Goal: Entertainment & Leisure: Consume media (video, audio)

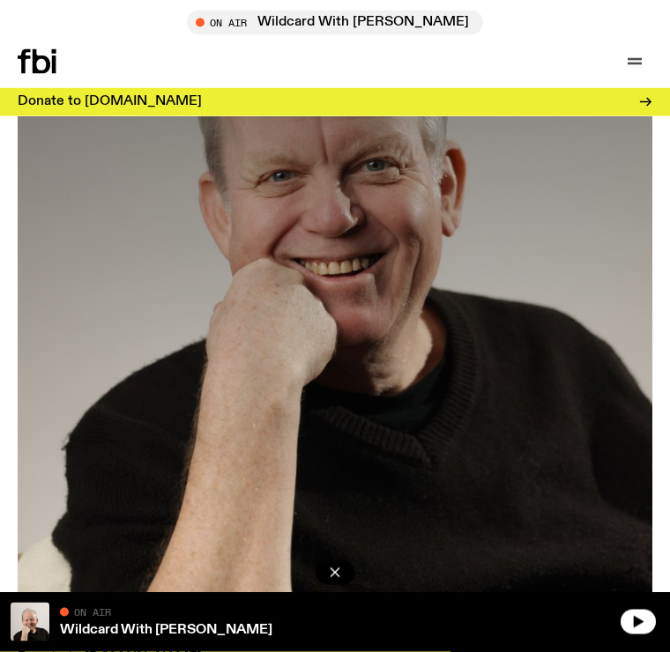
click at [633, 66] on icon "button" at bounding box center [634, 61] width 21 height 21
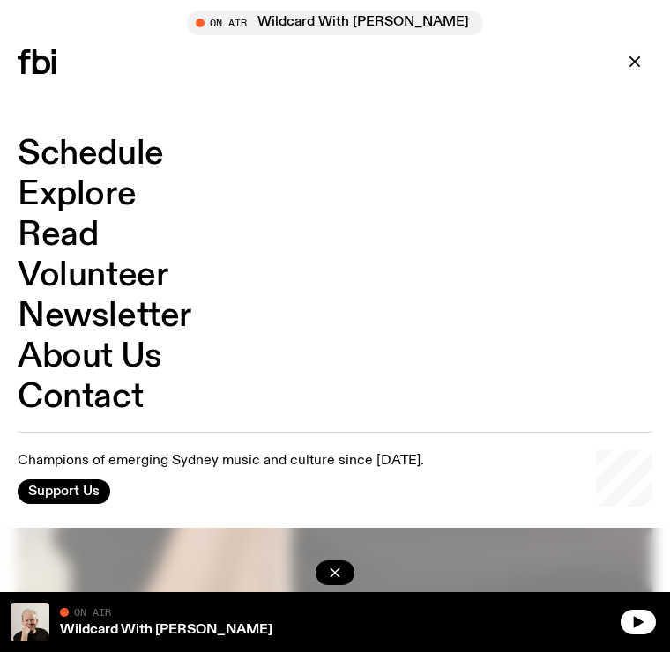
click at [69, 158] on link "Schedule" at bounding box center [91, 153] width 146 height 33
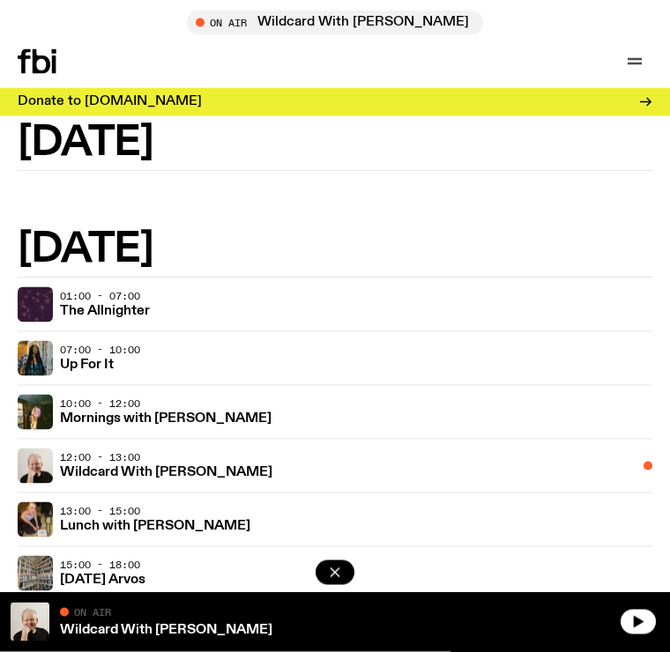
scroll to position [605, 0]
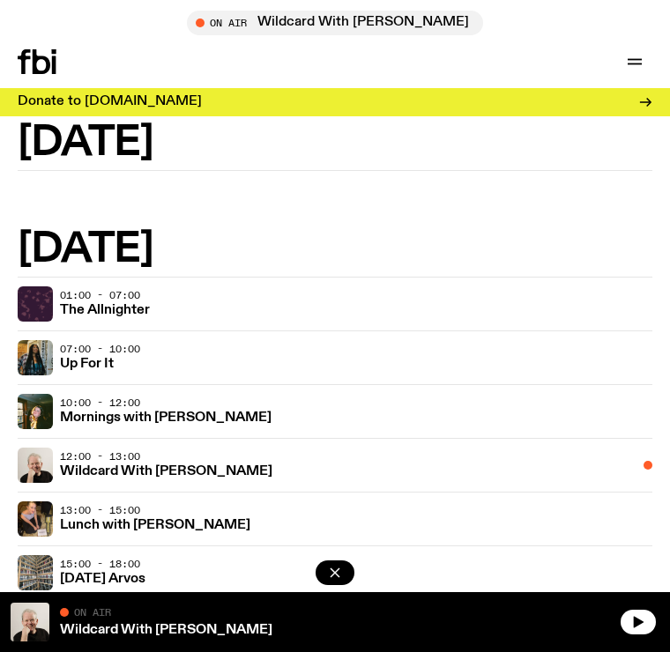
click at [90, 469] on h3 "Wildcard With [PERSON_NAME]" at bounding box center [166, 471] width 212 height 13
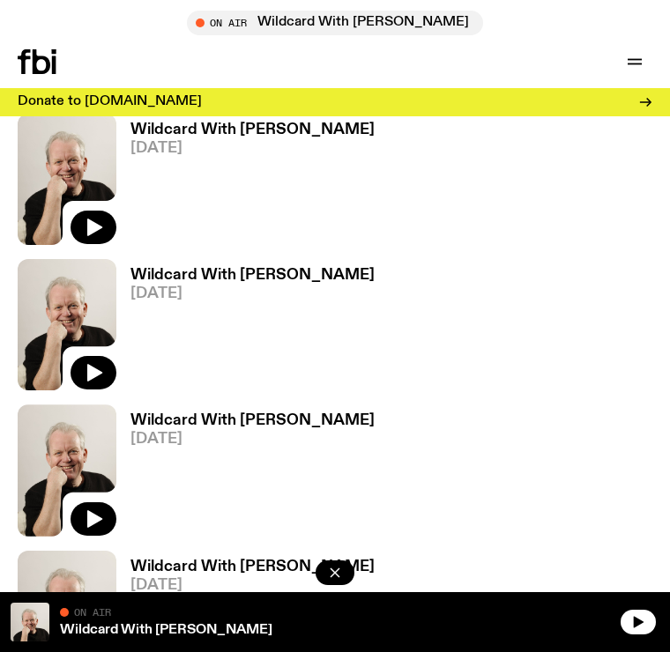
scroll to position [792, 0]
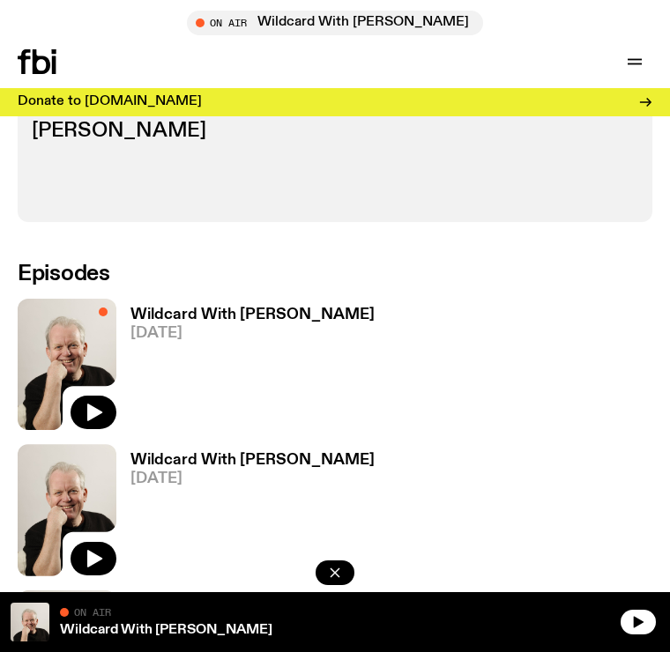
click at [89, 396] on button "button" at bounding box center [94, 412] width 46 height 33
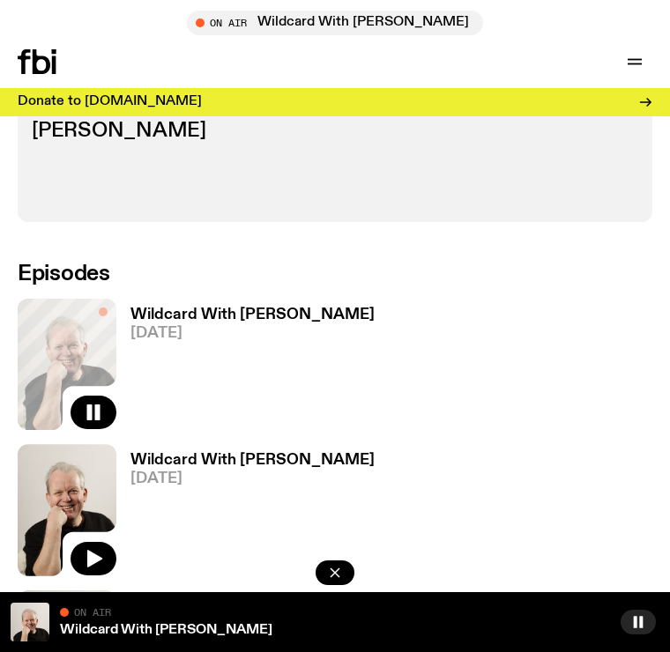
click at [331, 577] on icon "button" at bounding box center [334, 572] width 9 height 9
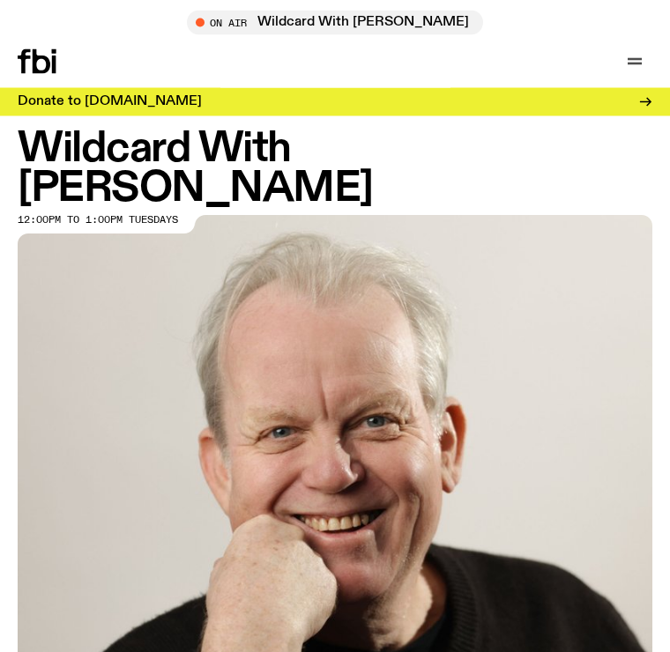
scroll to position [0, 0]
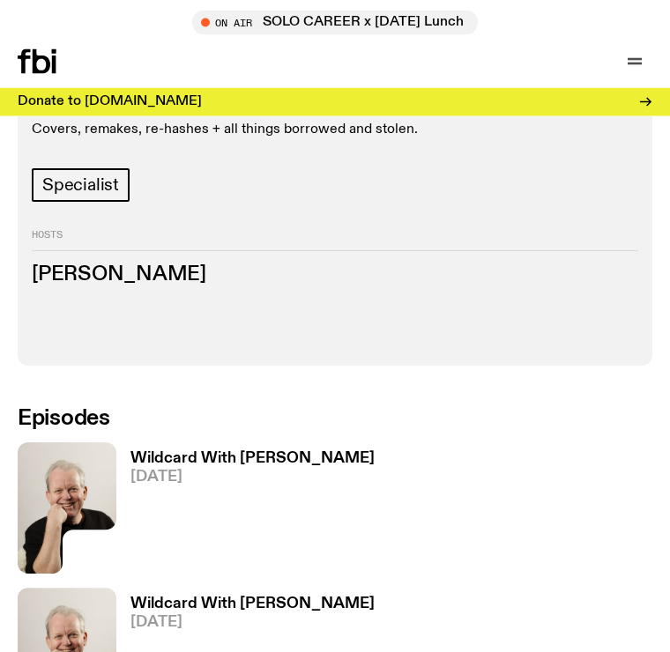
scroll to position [656, 0]
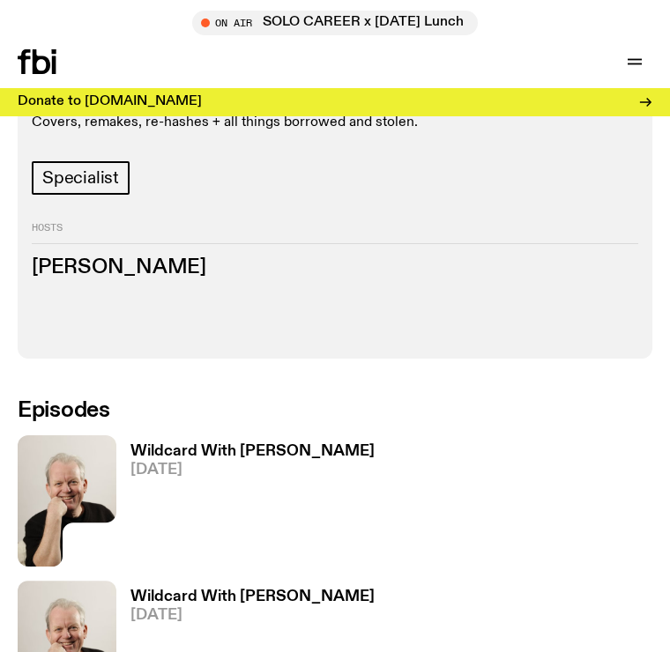
click at [67, 448] on img at bounding box center [67, 500] width 99 height 131
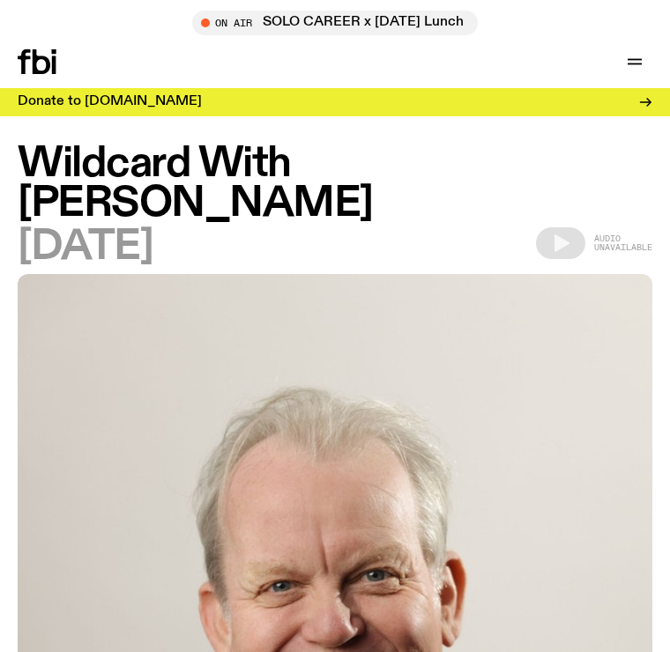
click at [635, 54] on icon "button" at bounding box center [634, 61] width 21 height 21
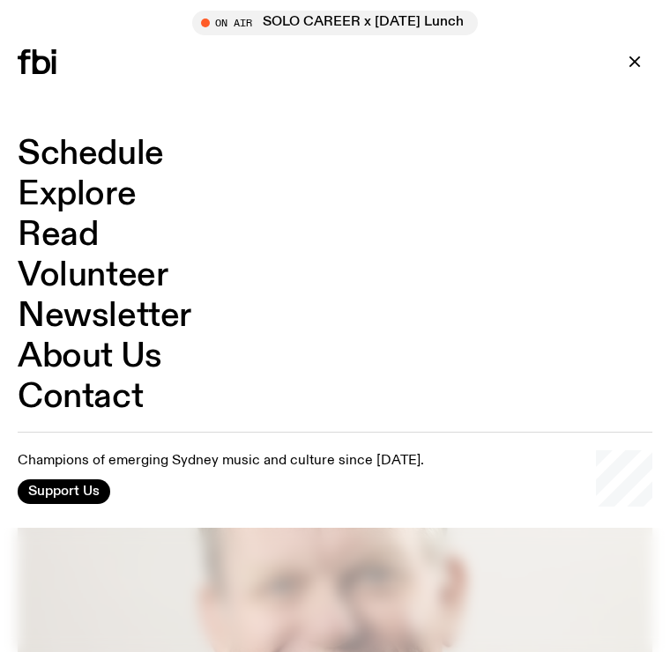
click at [137, 160] on link "Schedule" at bounding box center [91, 153] width 146 height 33
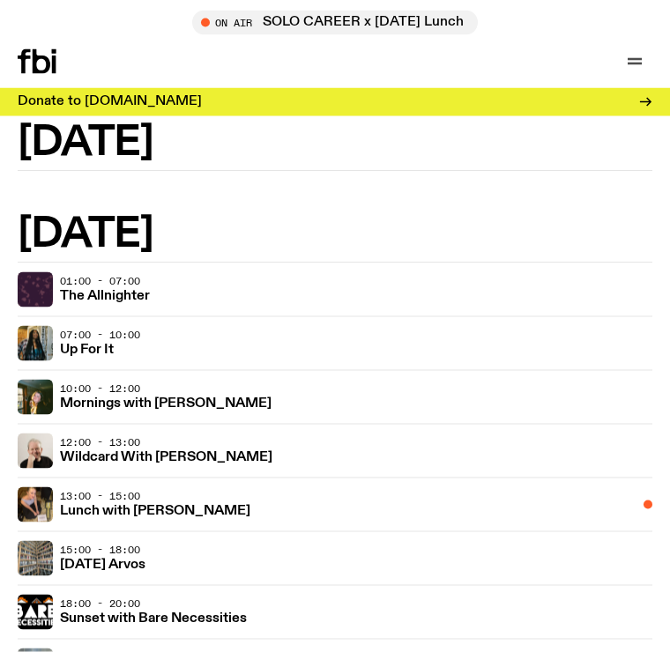
scroll to position [642, 0]
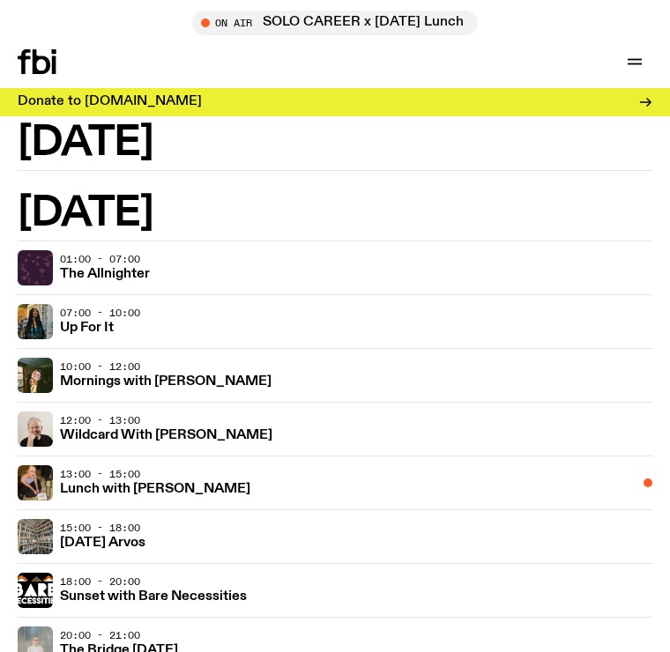
click at [238, 434] on h3 "Wildcard With [PERSON_NAME]" at bounding box center [166, 435] width 212 height 13
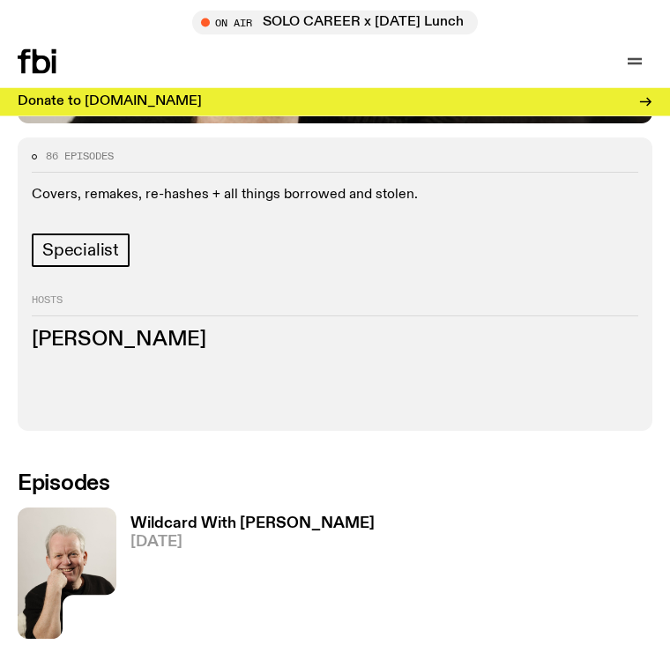
scroll to position [584, 0]
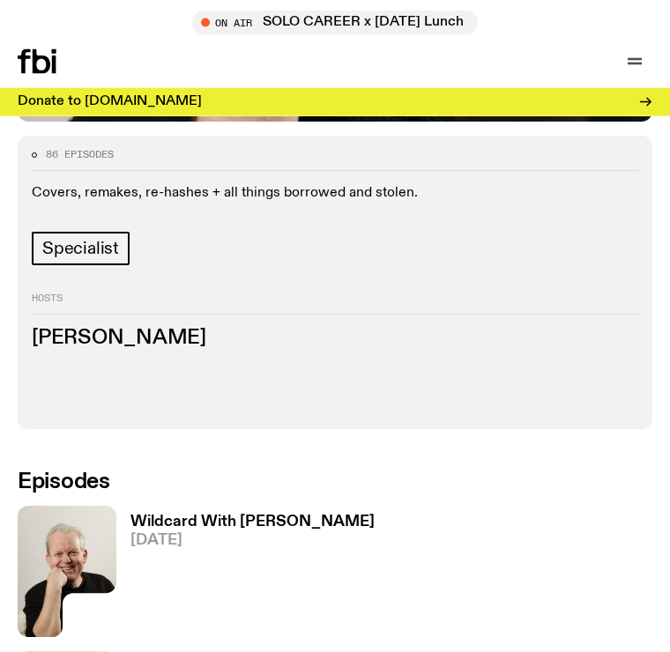
click at [80, 518] on img at bounding box center [67, 572] width 99 height 131
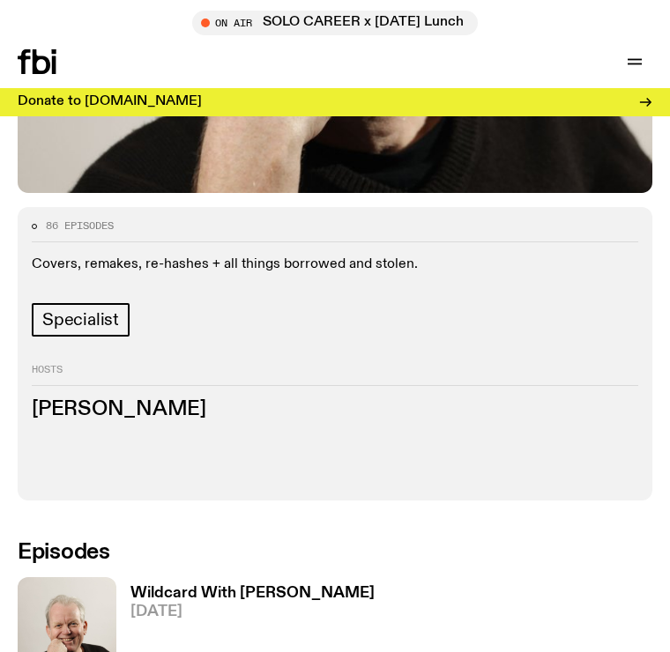
scroll to position [513, 0]
click at [76, 578] on img at bounding box center [67, 643] width 99 height 131
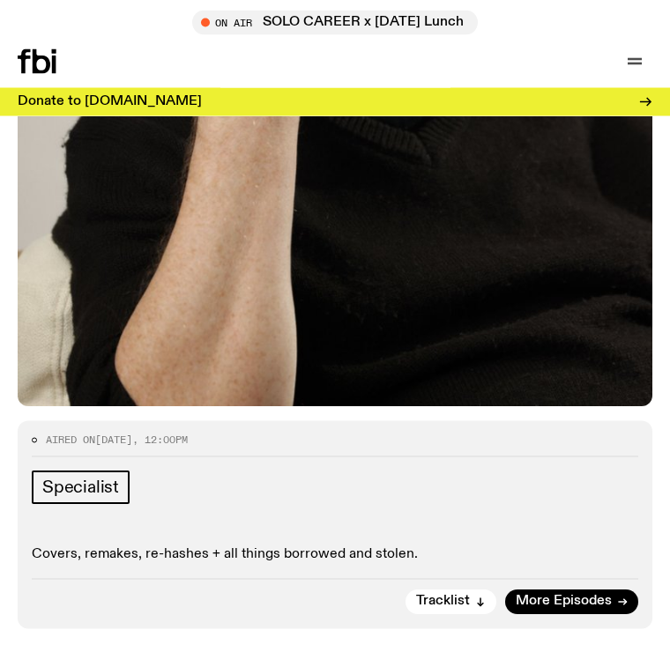
scroll to position [713, 0]
click at [562, 595] on span "More Episodes" at bounding box center [564, 601] width 96 height 13
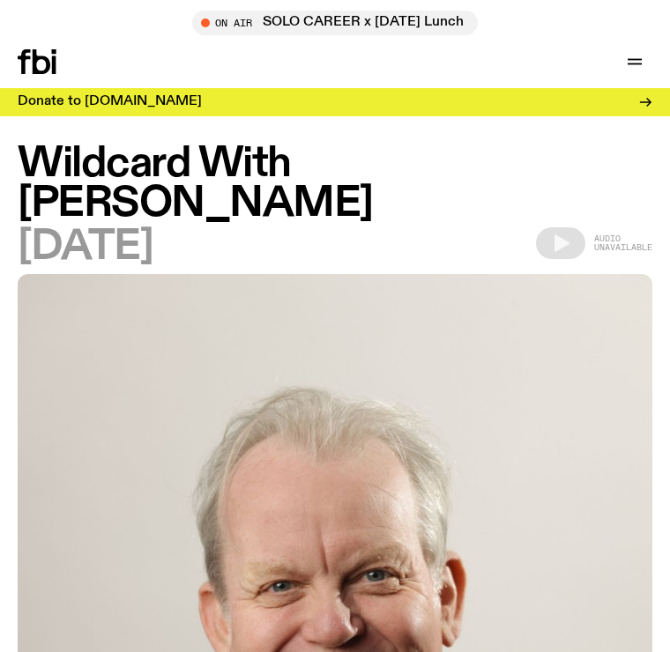
scroll to position [514, 0]
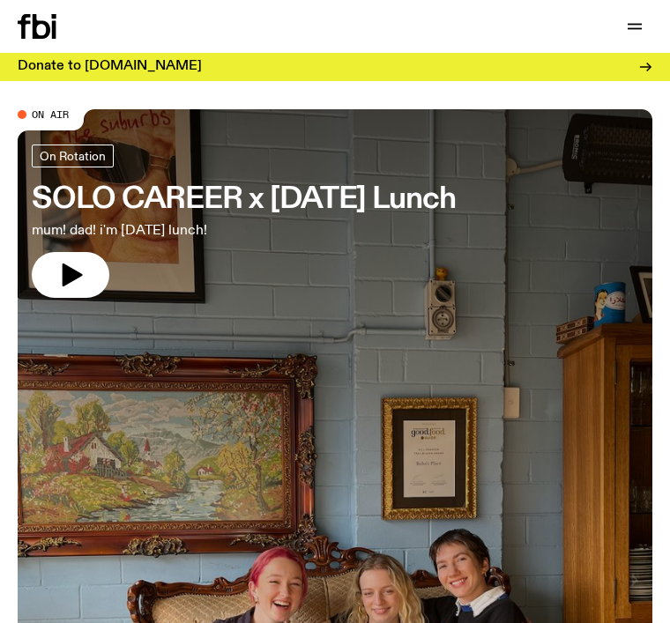
click at [602, 35] on div "Support Us" at bounding box center [497, 26] width 310 height 25
click at [618, 35] on div at bounding box center [634, 26] width 35 height 25
click at [621, 33] on button "button" at bounding box center [634, 26] width 35 height 25
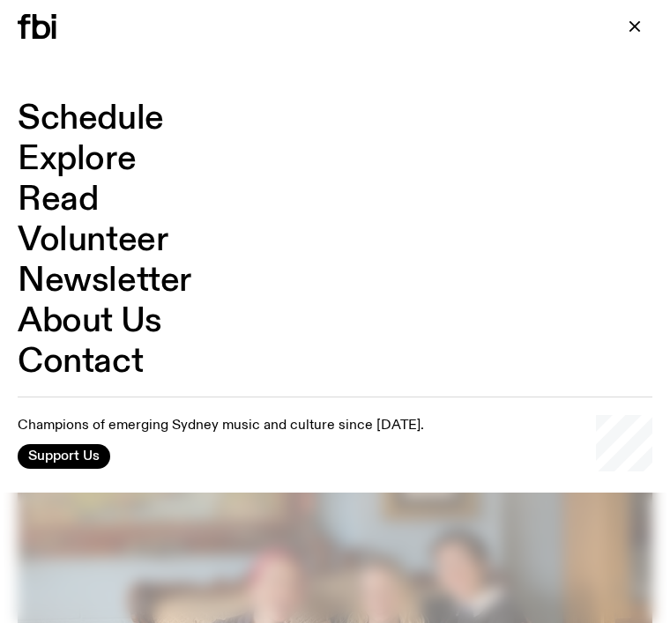
click at [84, 123] on link "Schedule" at bounding box center [91, 118] width 146 height 33
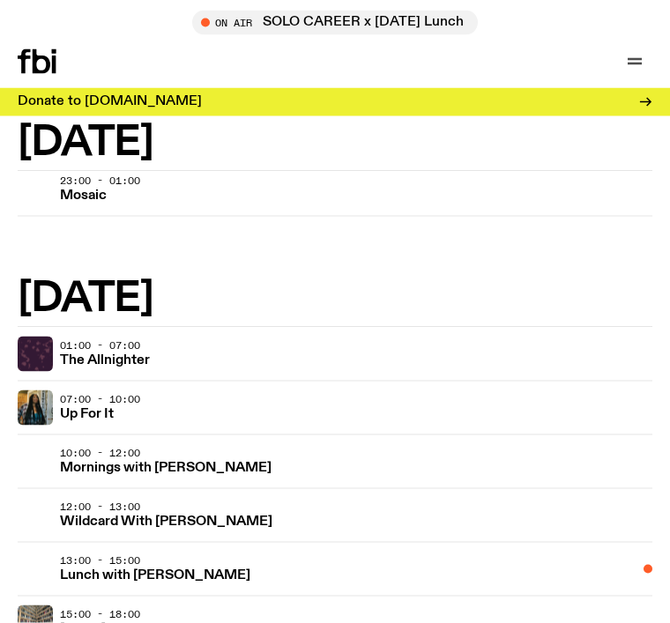
scroll to position [556, 0]
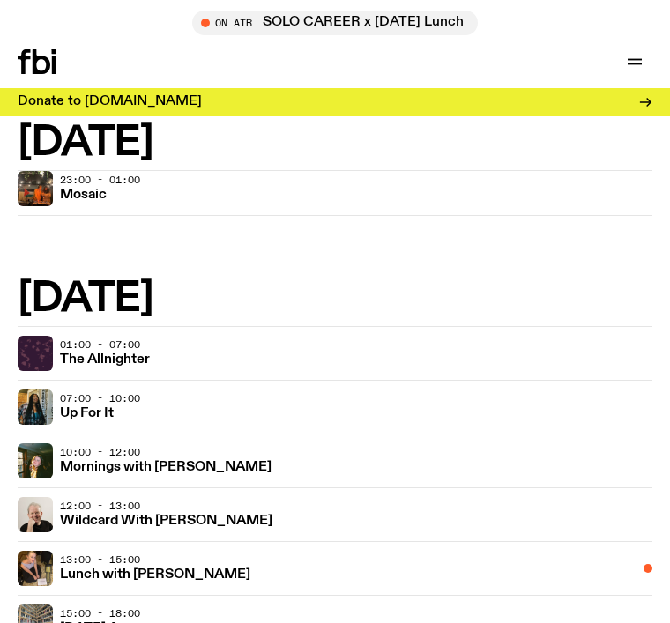
click at [78, 519] on h3 "Wildcard With [PERSON_NAME]" at bounding box center [166, 521] width 212 height 13
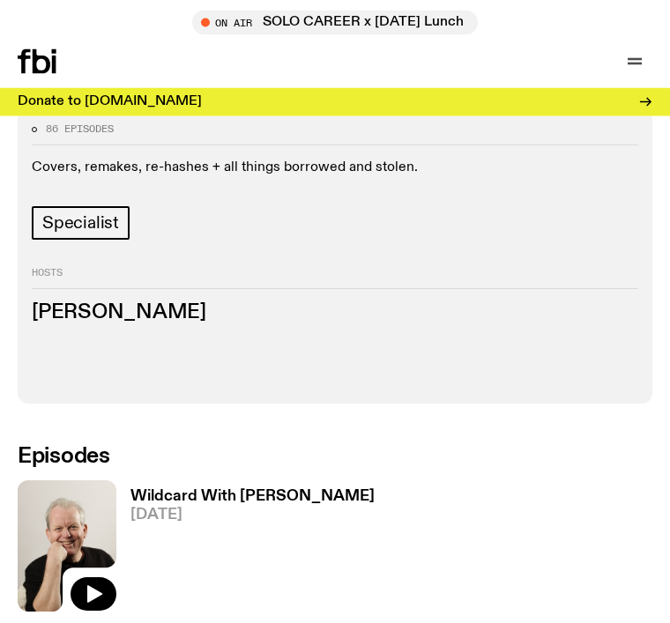
scroll to position [613, 0]
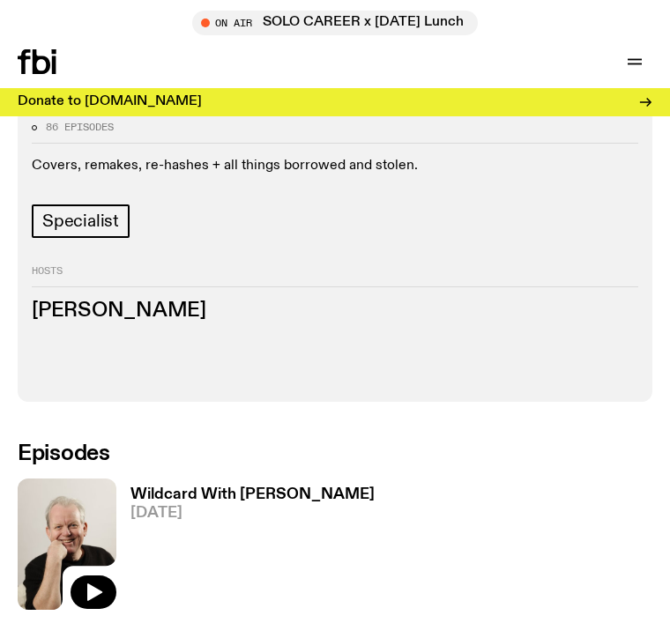
click at [90, 584] on icon "button" at bounding box center [94, 593] width 15 height 18
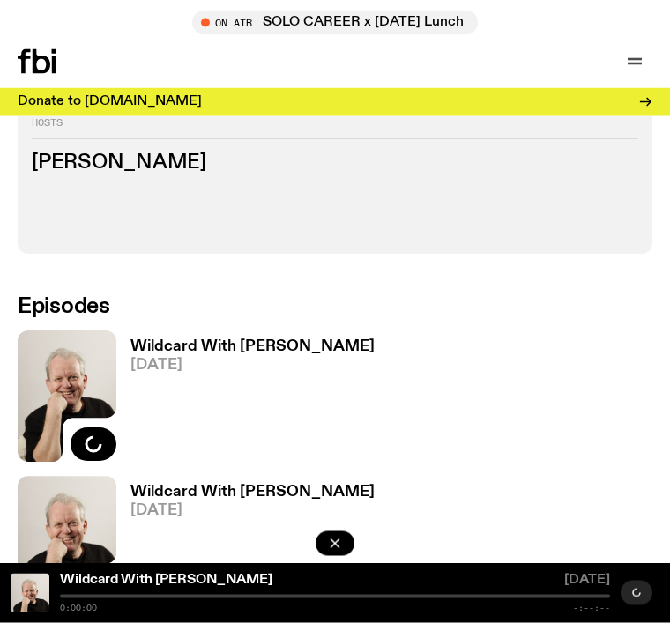
scroll to position [763, 0]
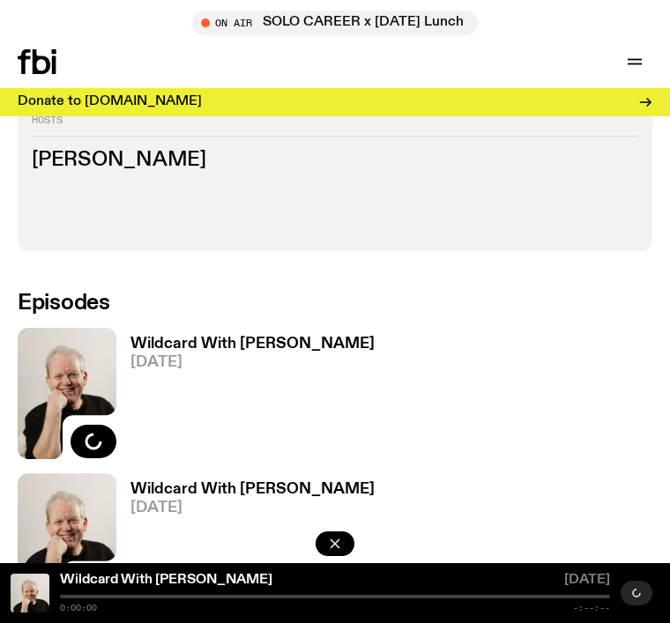
click at [23, 613] on img at bounding box center [30, 593] width 39 height 39
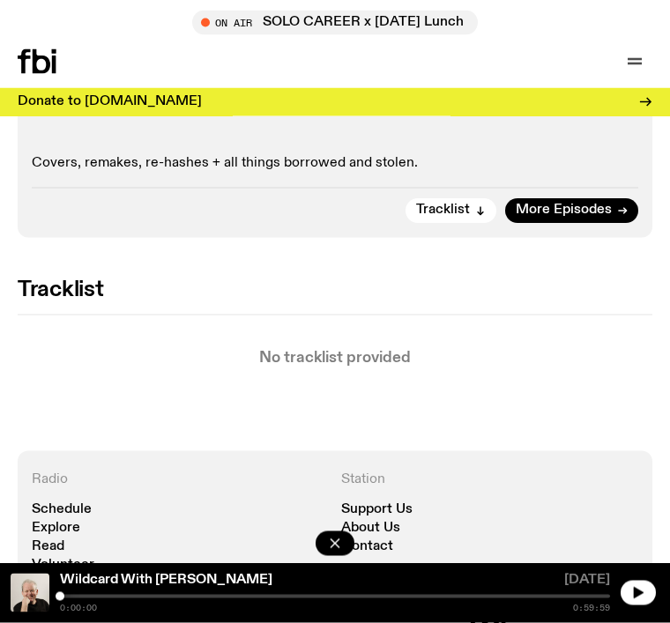
scroll to position [1073, 0]
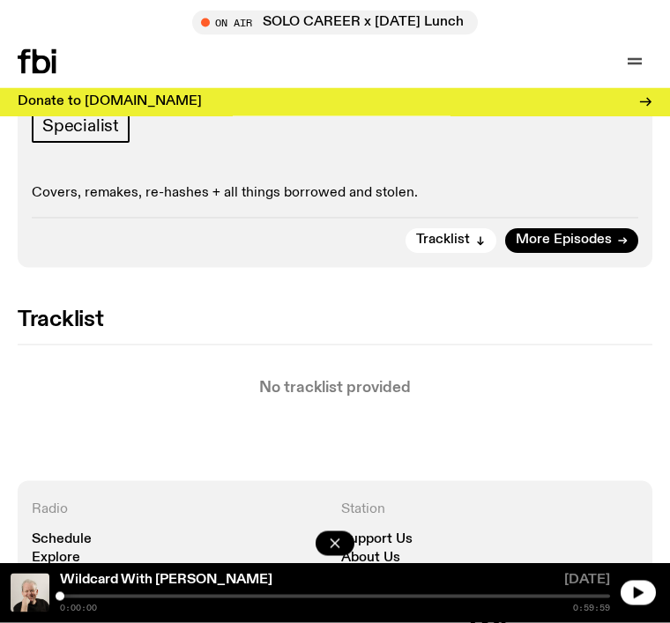
click at [550, 234] on span "More Episodes" at bounding box center [564, 240] width 96 height 13
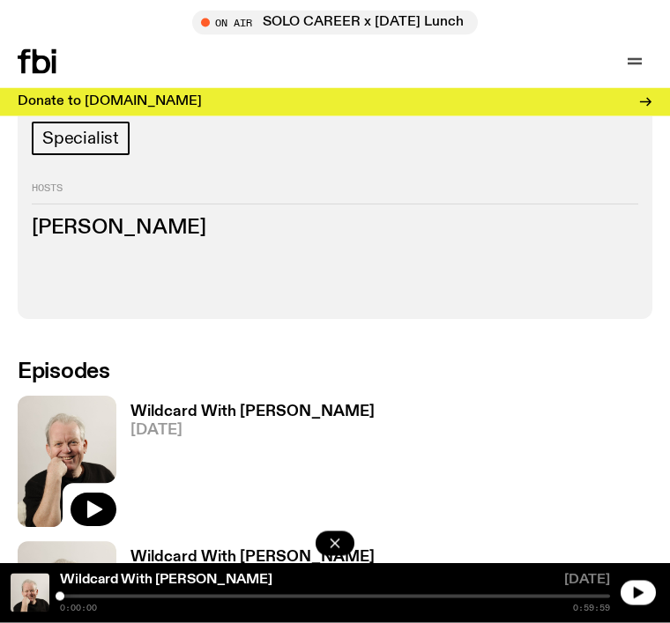
scroll to position [695, 0]
click at [92, 501] on icon "button" at bounding box center [94, 510] width 15 height 18
